Goal: Task Accomplishment & Management: Complete application form

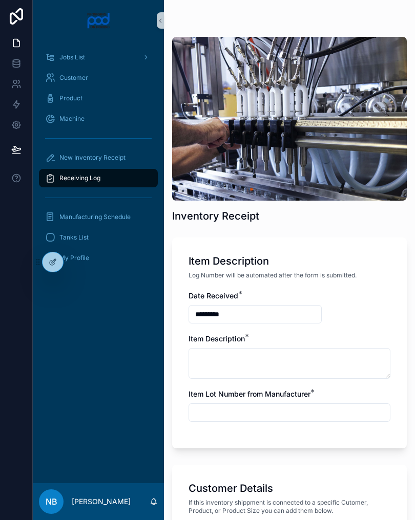
scroll to position [545, 0]
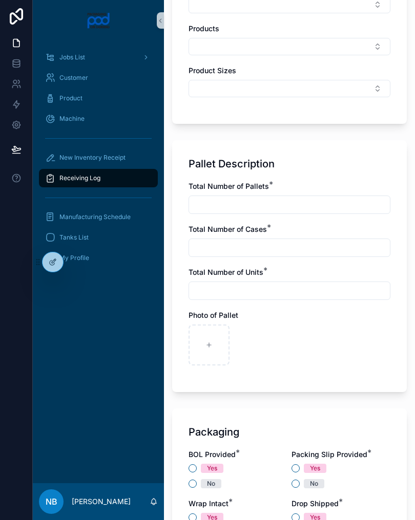
type input "**********"
click at [285, 203] on input "scrollable content" at bounding box center [289, 205] width 201 height 14
type input "*"
click at [328, 242] on input "scrollable content" at bounding box center [289, 248] width 201 height 14
type input "*"
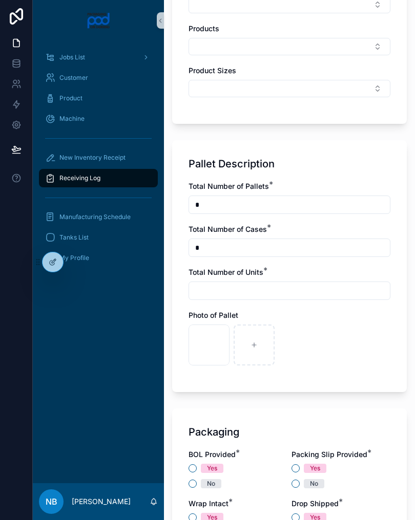
click at [316, 287] on input "scrollable content" at bounding box center [289, 291] width 201 height 14
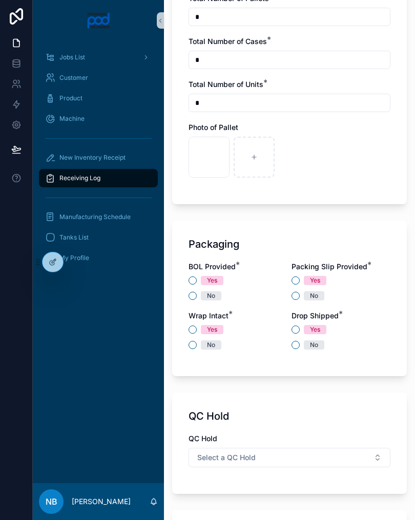
scroll to position [738, 0]
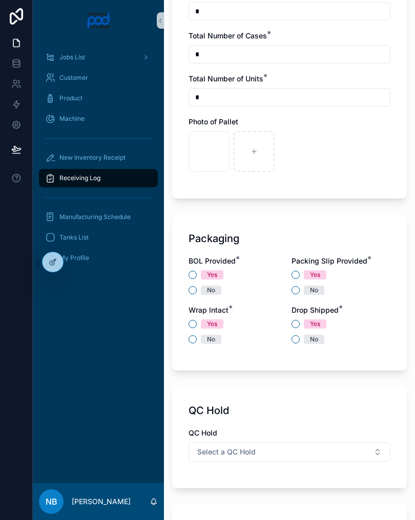
type input "*"
click at [256, 150] on icon "scrollable content" at bounding box center [253, 151] width 7 height 7
type input "**********"
click at [298, 153] on icon "scrollable content" at bounding box center [298, 151] width 7 height 7
type input "**********"
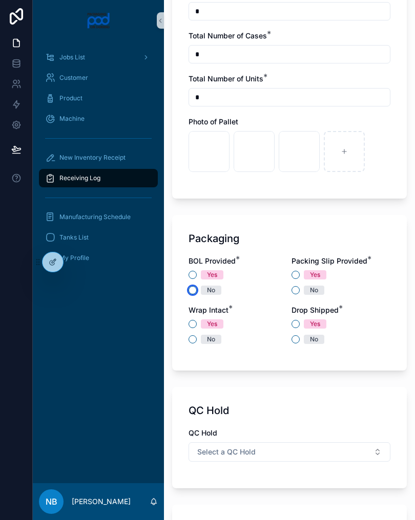
click at [193, 287] on button "No" at bounding box center [192, 290] width 8 height 8
click at [297, 288] on button "No" at bounding box center [295, 290] width 8 height 8
click at [196, 321] on div "Yes" at bounding box center [237, 324] width 99 height 9
click at [189, 323] on button "Yes" at bounding box center [192, 324] width 8 height 8
click at [296, 336] on button "No" at bounding box center [295, 339] width 8 height 8
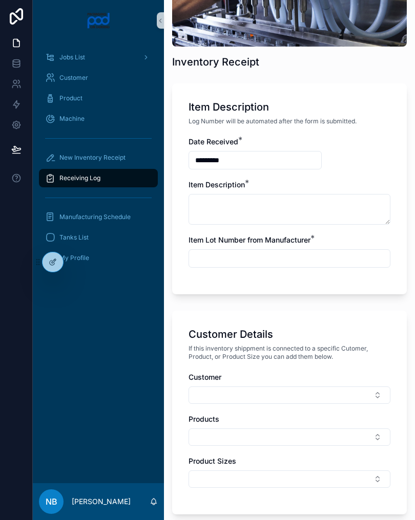
scroll to position [154, 0]
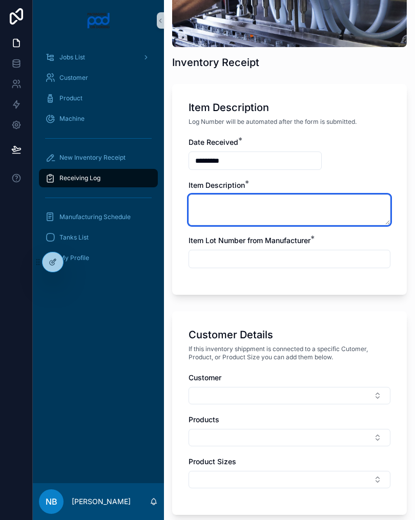
click at [266, 202] on textarea "scrollable content" at bounding box center [289, 210] width 202 height 31
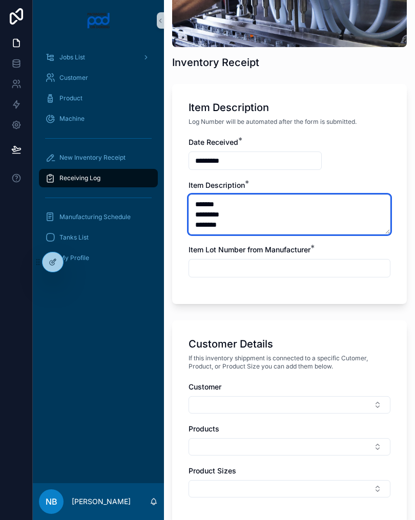
type textarea "******* ********* ********"
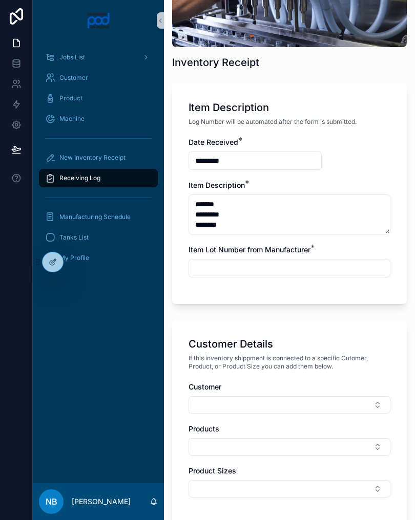
click at [332, 264] on input "scrollable content" at bounding box center [289, 268] width 201 height 14
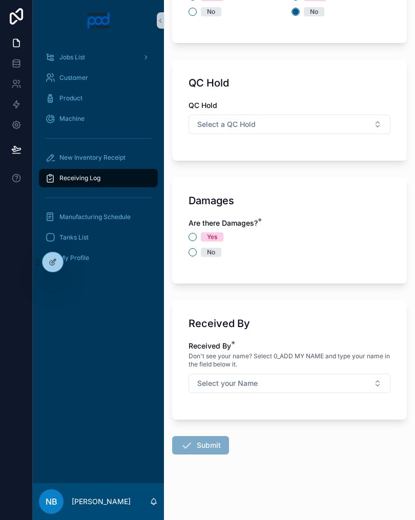
scroll to position [1075, 0]
type input "***"
click at [193, 250] on button "No" at bounding box center [192, 252] width 8 height 8
click at [327, 379] on button "Select your Name" at bounding box center [289, 383] width 202 height 19
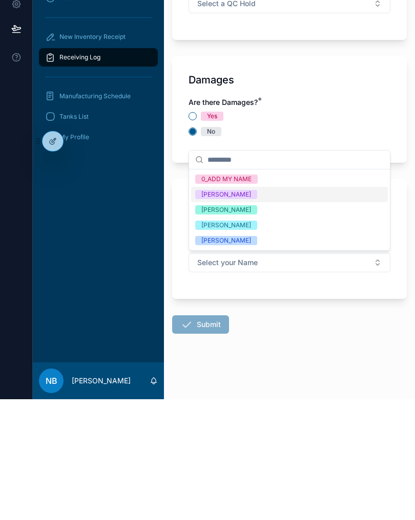
click at [243, 357] on div "[PERSON_NAME]" at bounding box center [226, 361] width 50 height 9
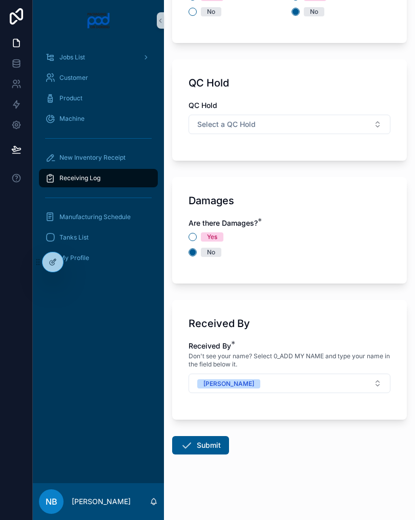
click at [216, 445] on button "Submit" at bounding box center [200, 445] width 57 height 18
